Goal: Information Seeking & Learning: Learn about a topic

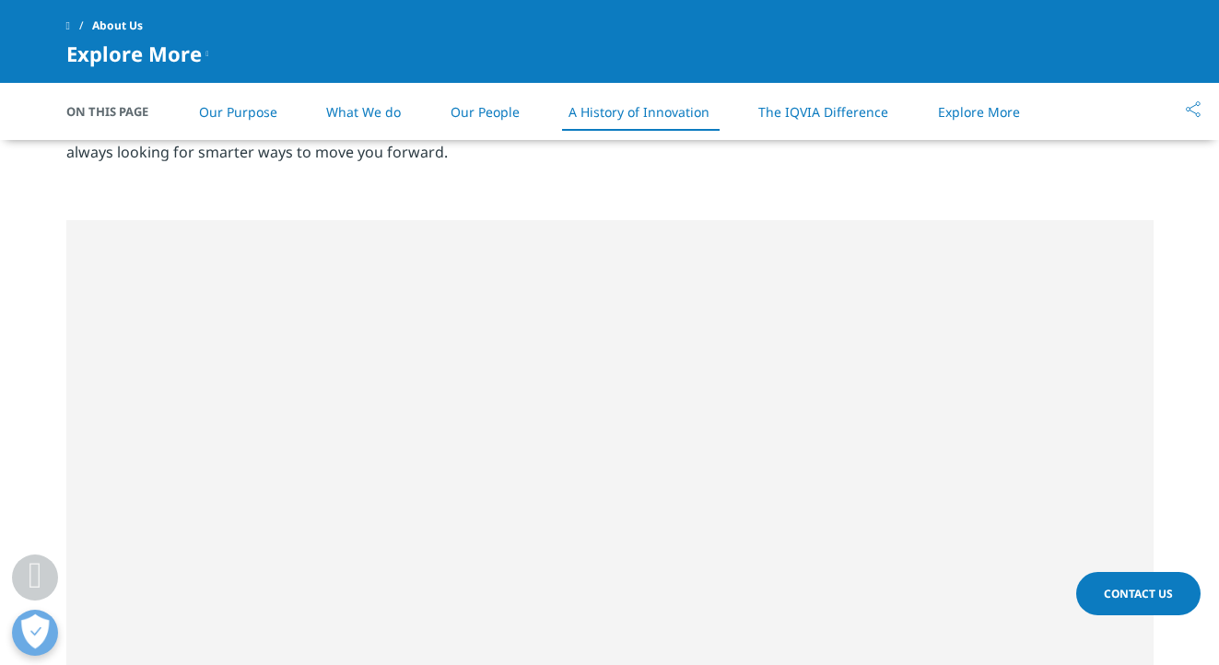
scroll to position [2496, 0]
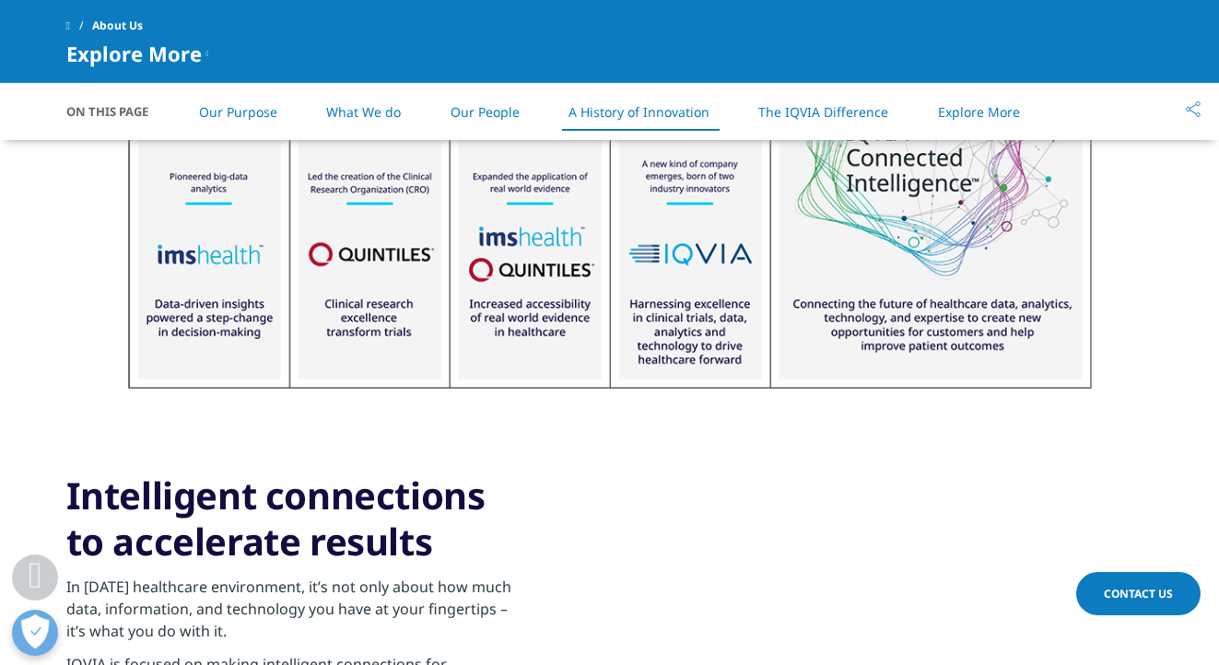
click at [365, 112] on link "What We do" at bounding box center [363, 112] width 75 height 18
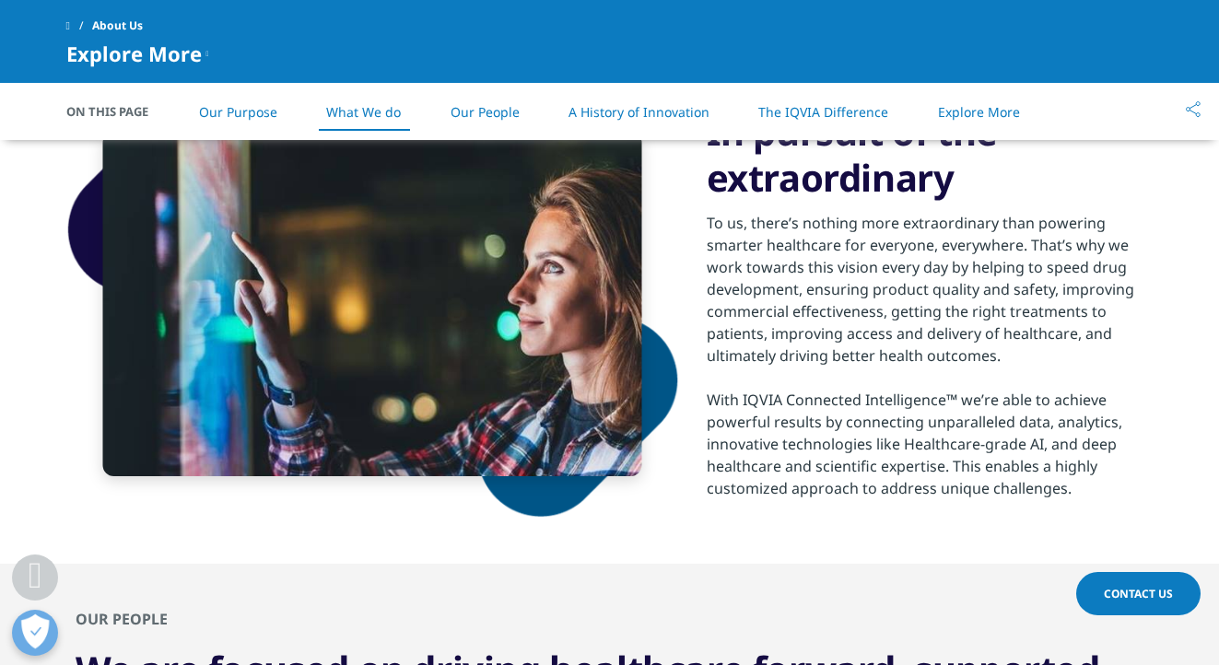
scroll to position [1291, 0]
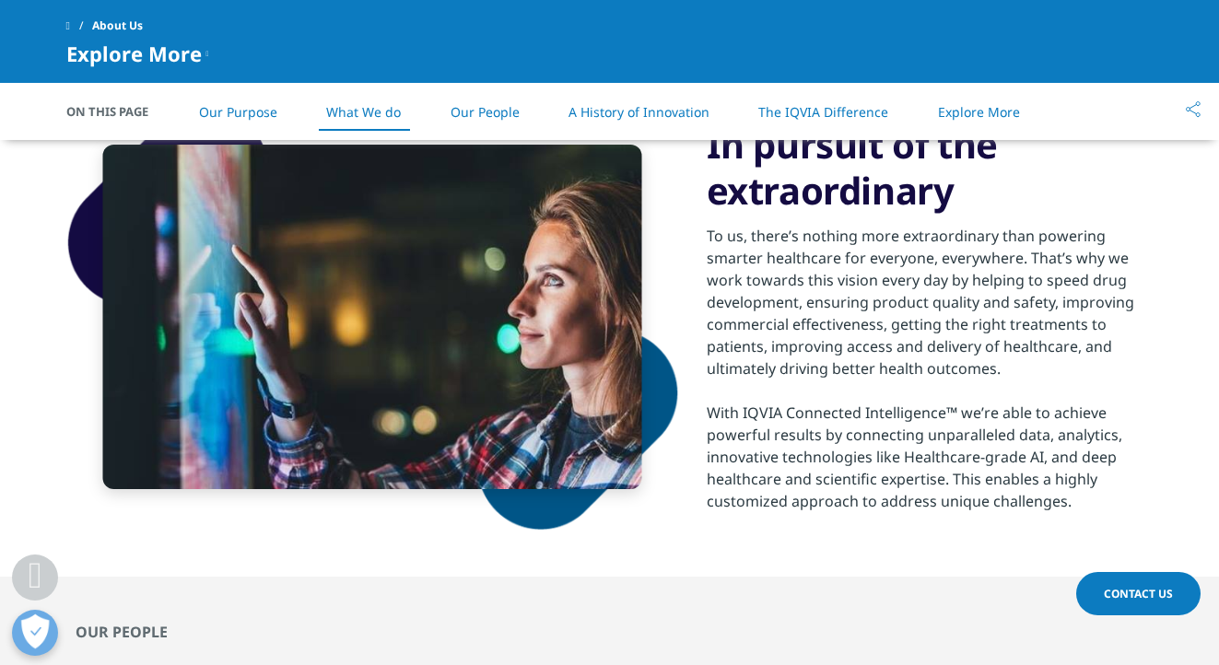
click at [361, 116] on link "What We do" at bounding box center [363, 112] width 75 height 18
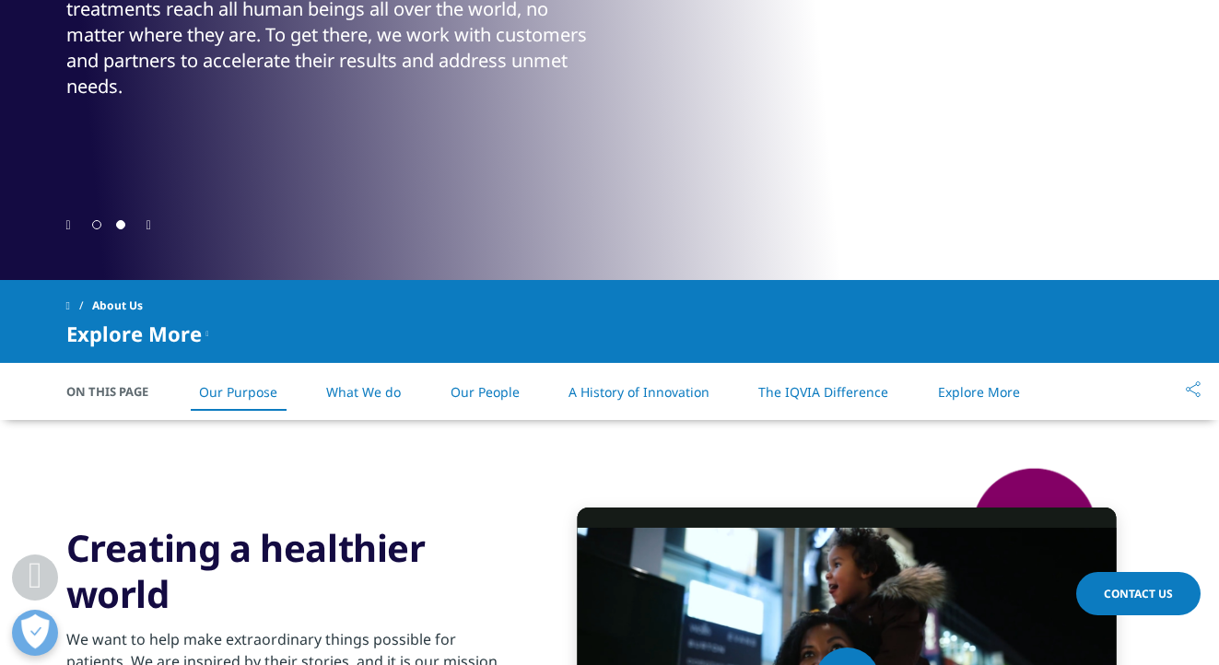
scroll to position [0, 0]
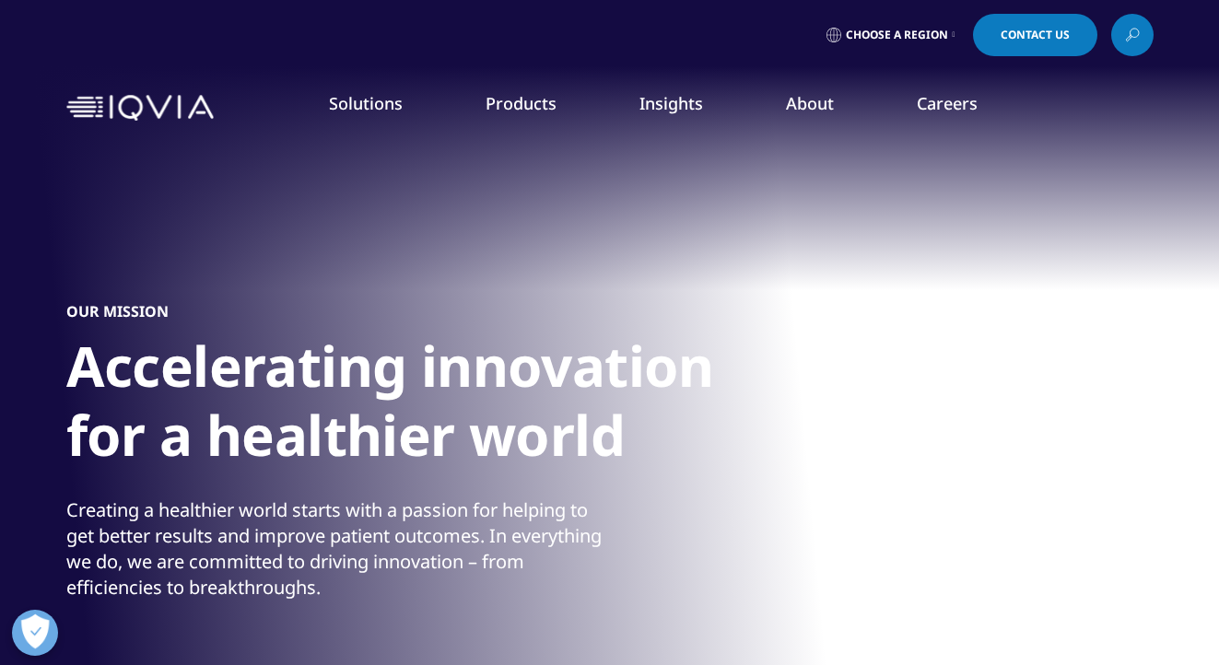
click at [370, 247] on link "Our Story" at bounding box center [474, 248] width 298 height 20
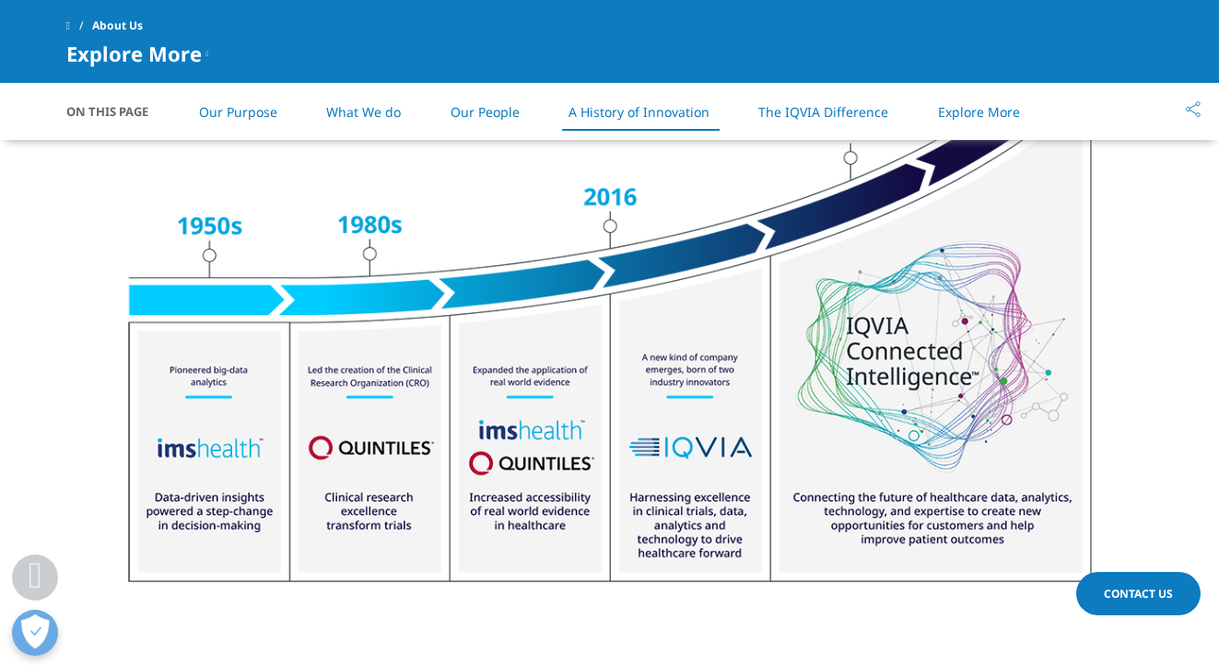
scroll to position [2384, 0]
